Goal: Browse casually: Explore the website without a specific task or goal

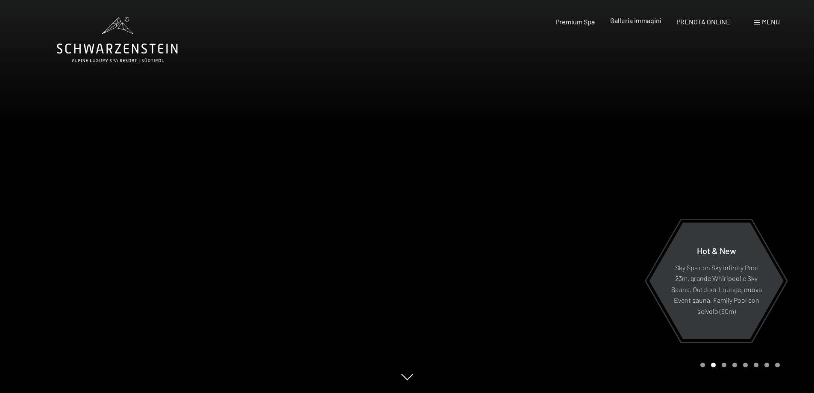
click at [652, 24] on span "Galleria immagini" at bounding box center [635, 20] width 51 height 8
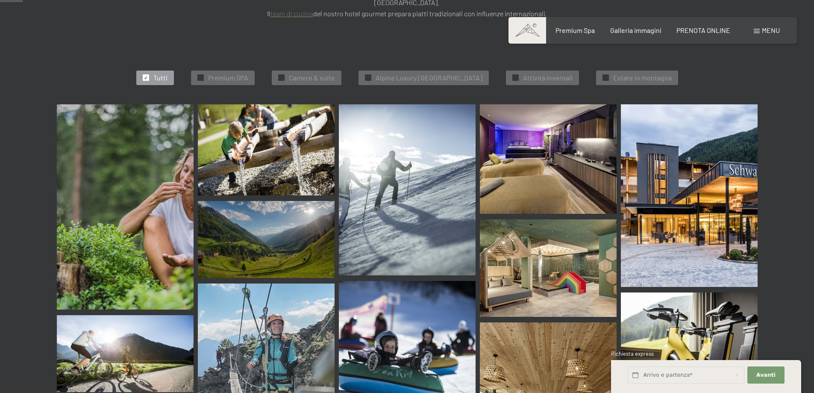
click at [685, 210] on img at bounding box center [689, 195] width 137 height 183
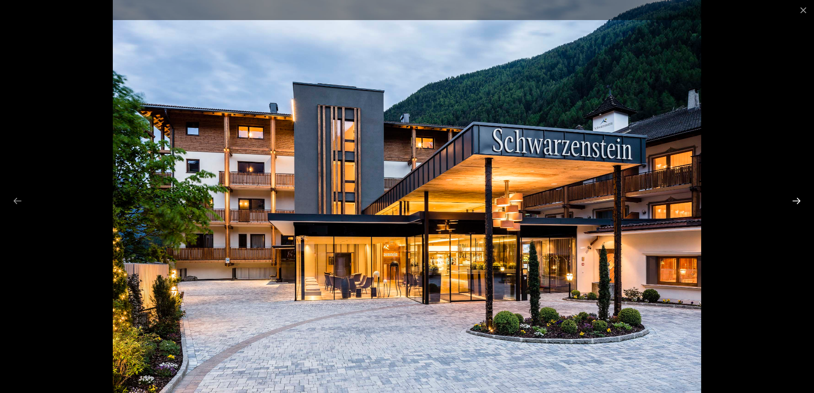
click at [795, 203] on button "Next slide" at bounding box center [797, 200] width 18 height 17
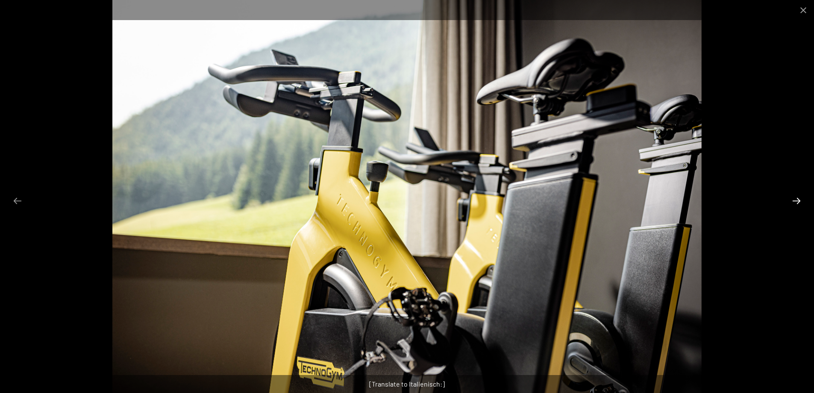
click at [795, 203] on button "Next slide" at bounding box center [797, 200] width 18 height 17
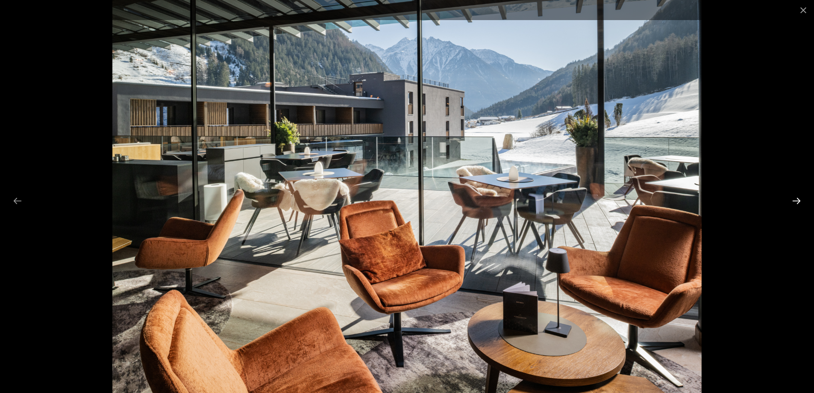
click at [795, 203] on button "Next slide" at bounding box center [797, 200] width 18 height 17
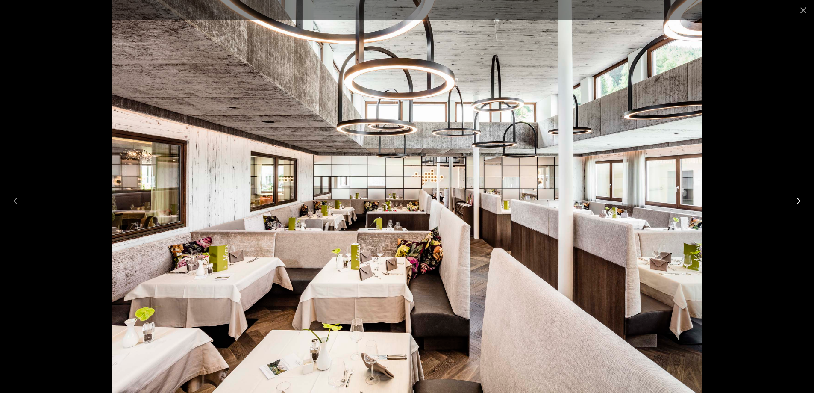
click at [795, 203] on button "Next slide" at bounding box center [797, 200] width 18 height 17
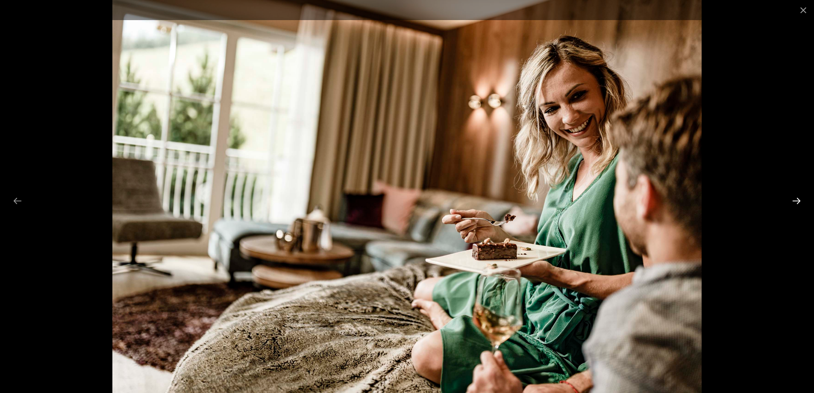
click at [795, 203] on button "Next slide" at bounding box center [797, 200] width 18 height 17
